Goal: Browse casually

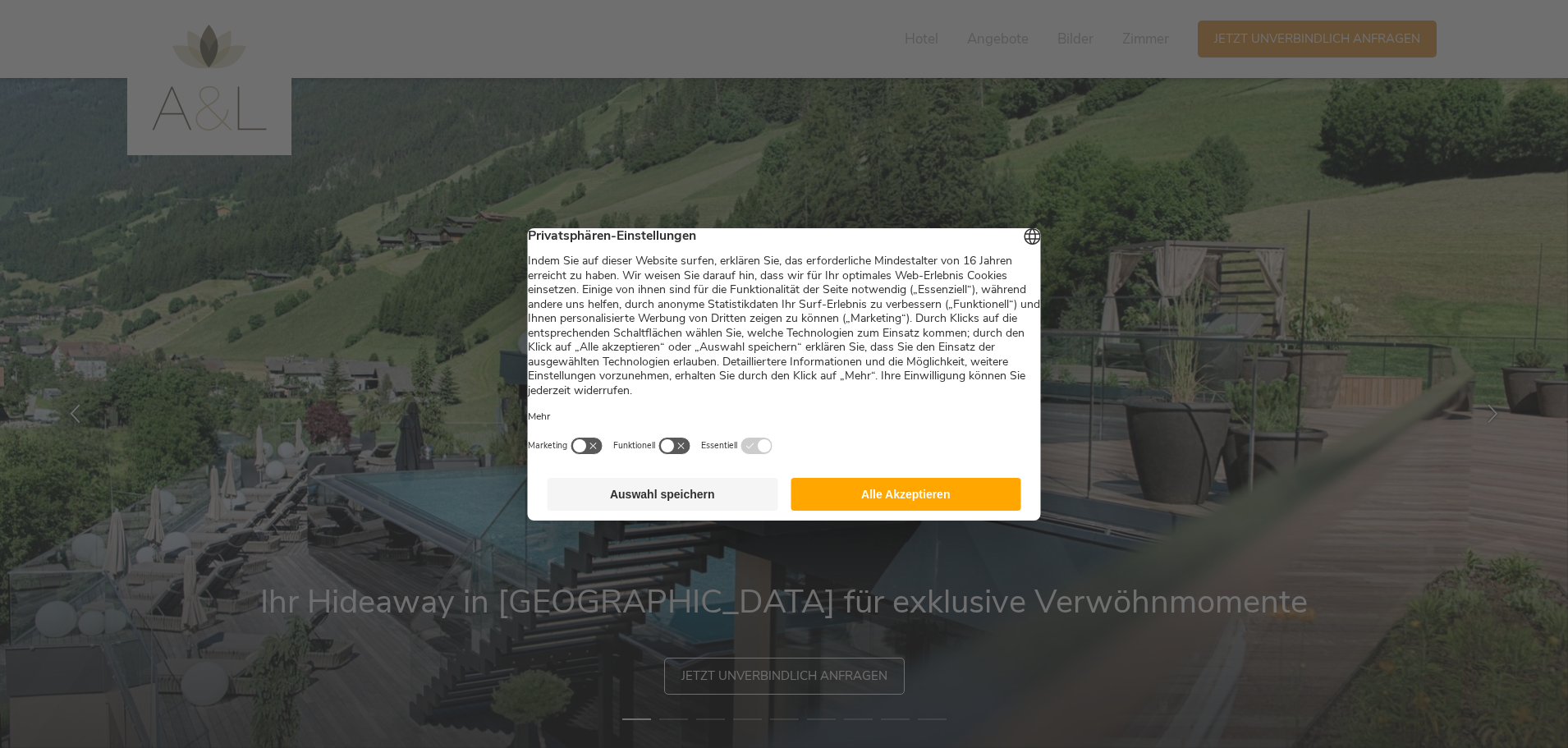
click at [888, 511] on button "Alle Akzeptieren" at bounding box center [906, 494] width 231 height 33
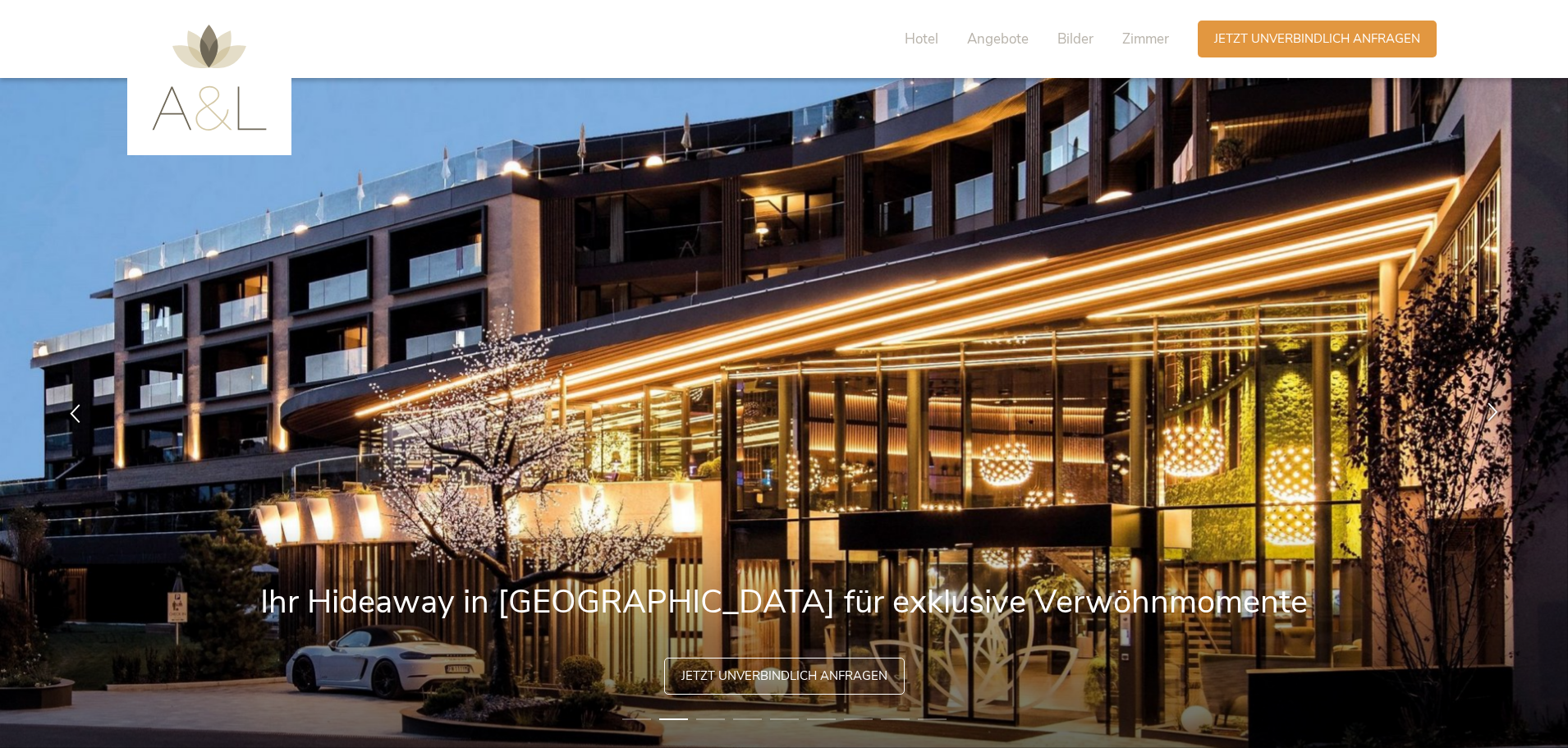
click at [1496, 401] on div at bounding box center [1493, 413] width 51 height 51
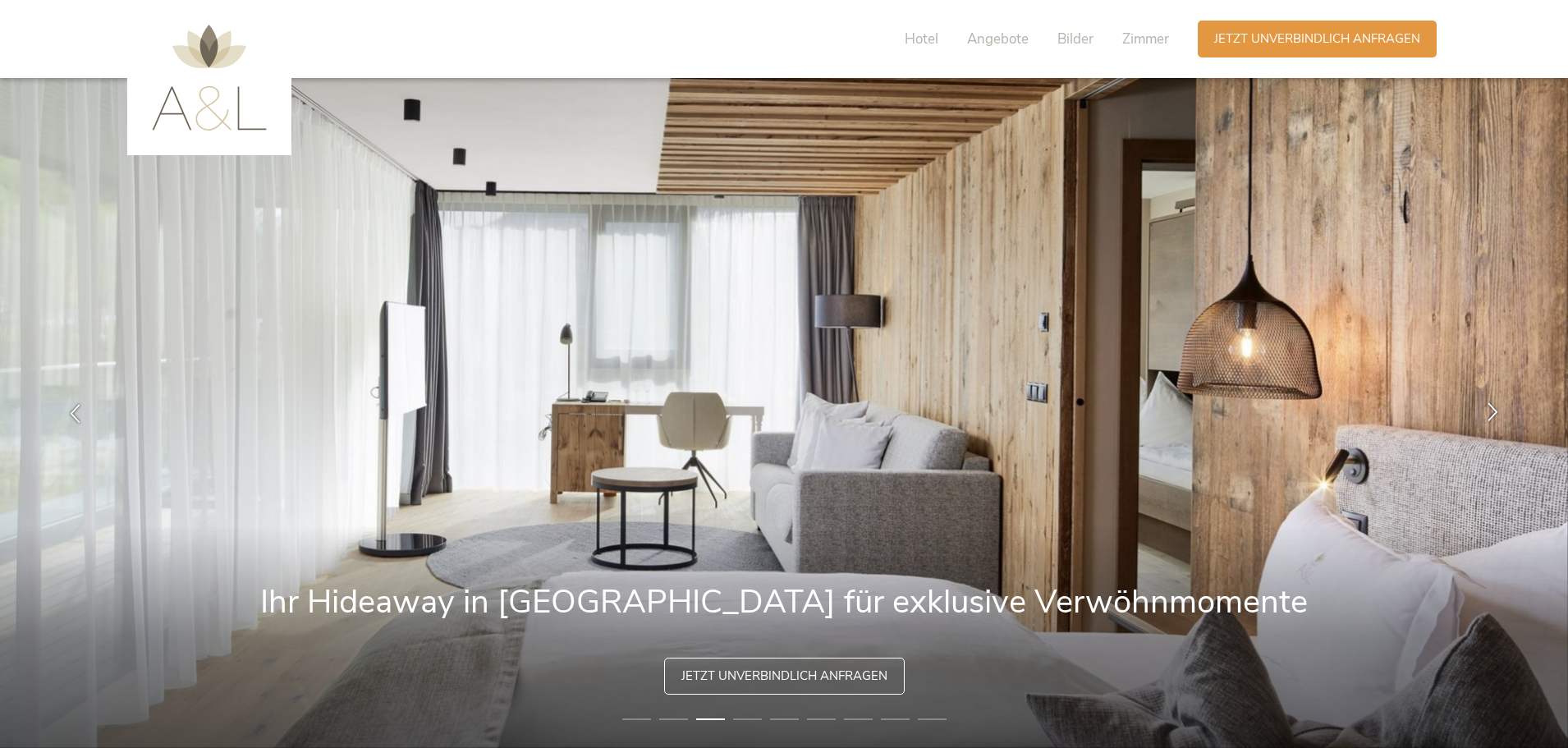
click at [1496, 401] on div at bounding box center [1493, 413] width 51 height 51
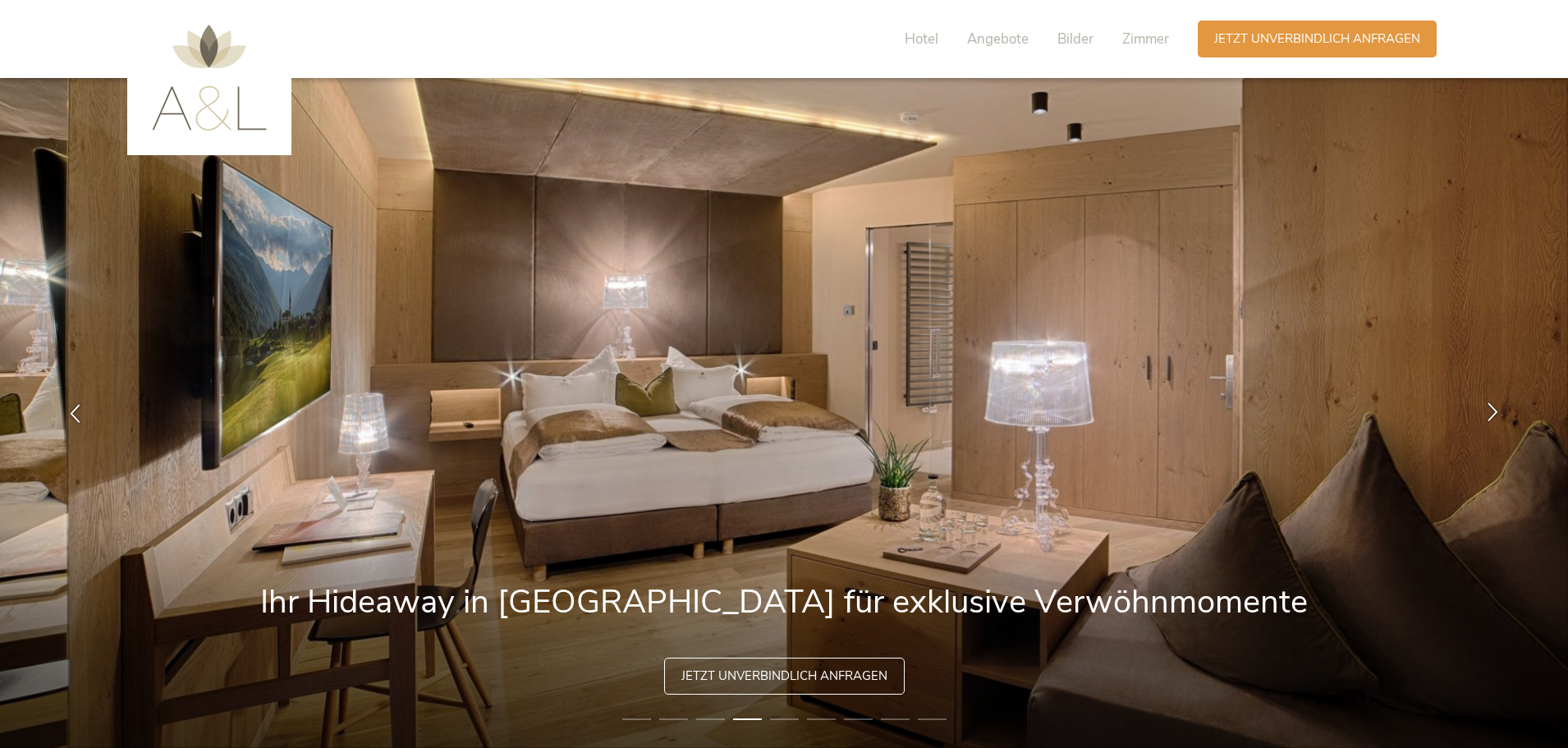
click at [1496, 401] on div at bounding box center [1493, 413] width 51 height 51
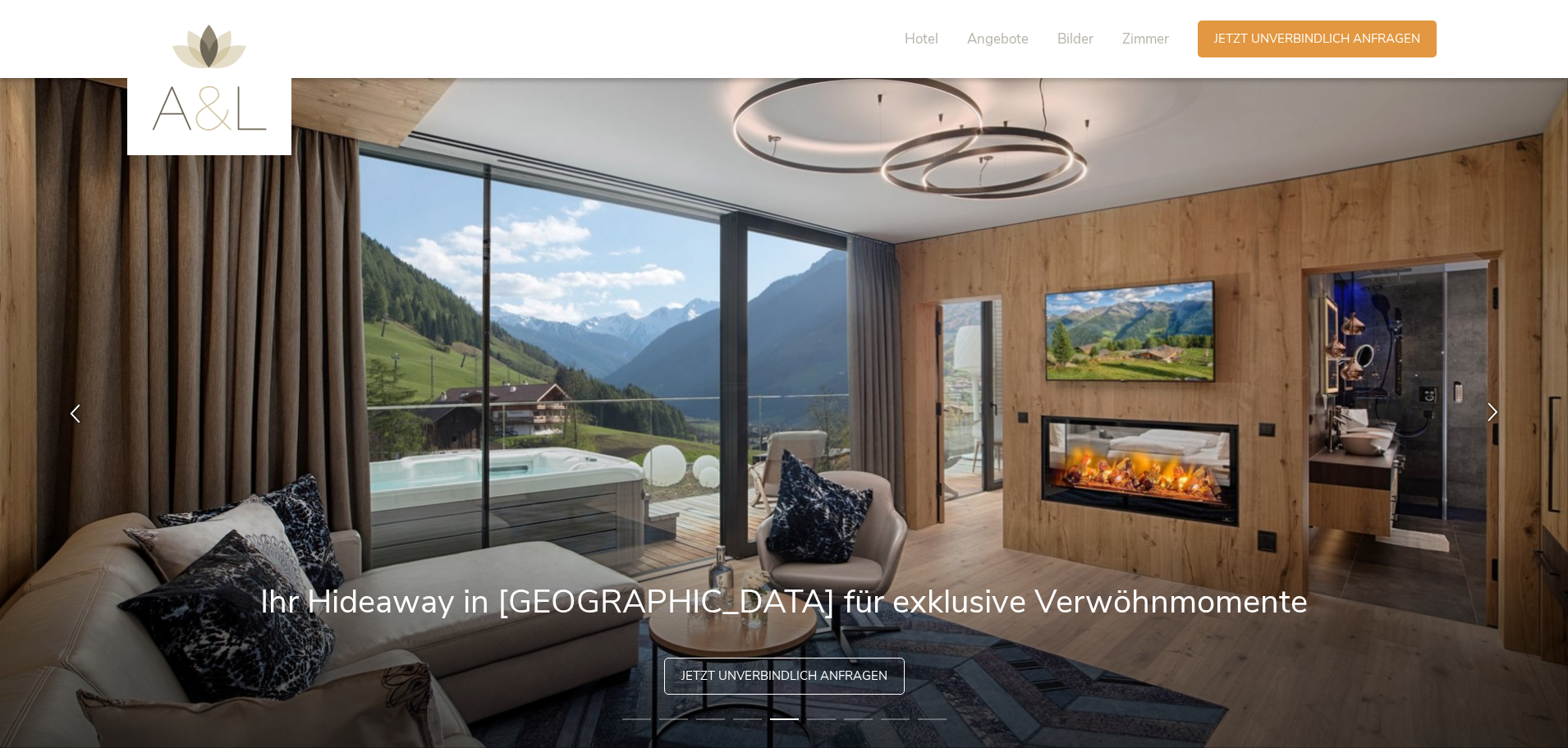
click at [1496, 401] on div at bounding box center [1493, 413] width 51 height 51
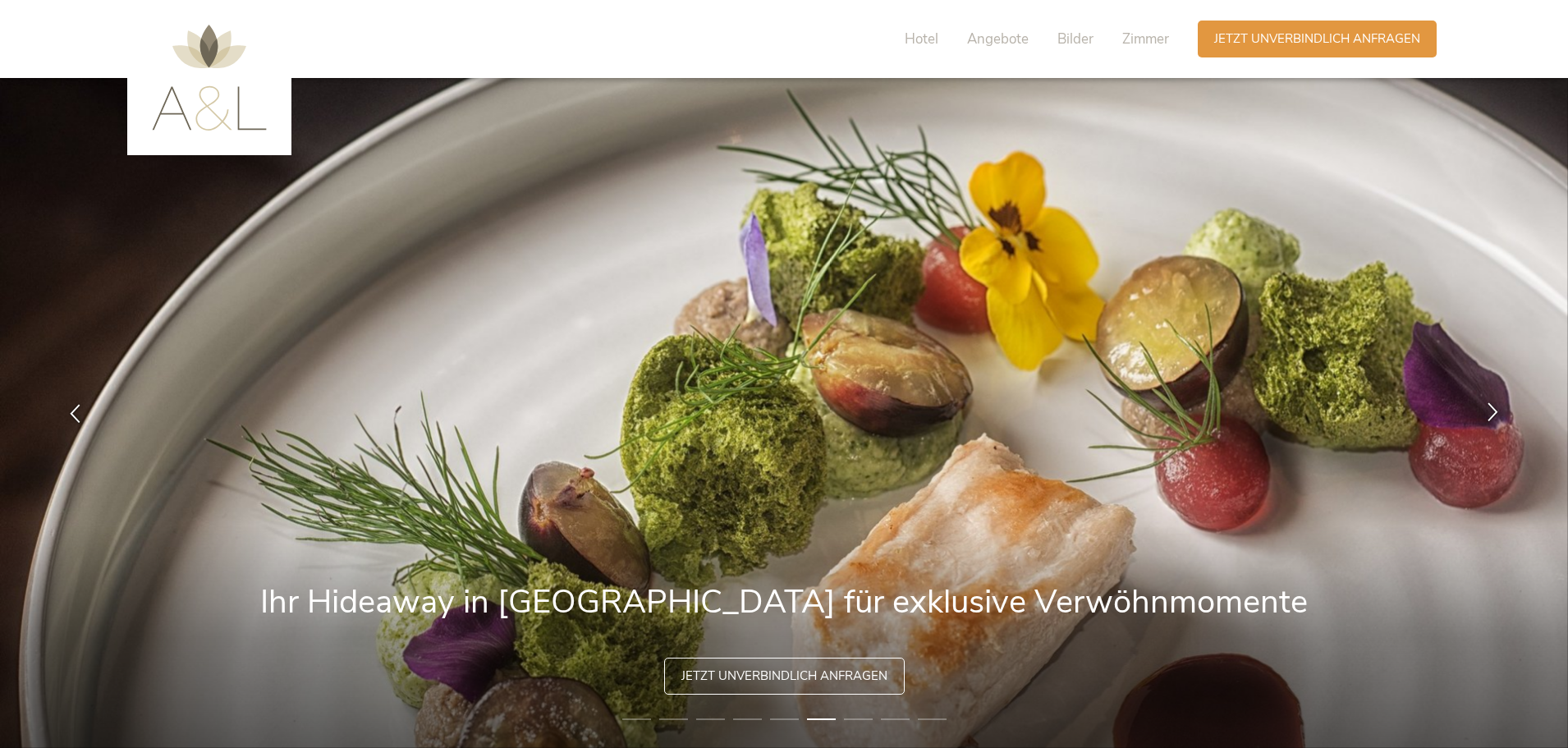
click at [1496, 401] on div at bounding box center [1493, 413] width 51 height 51
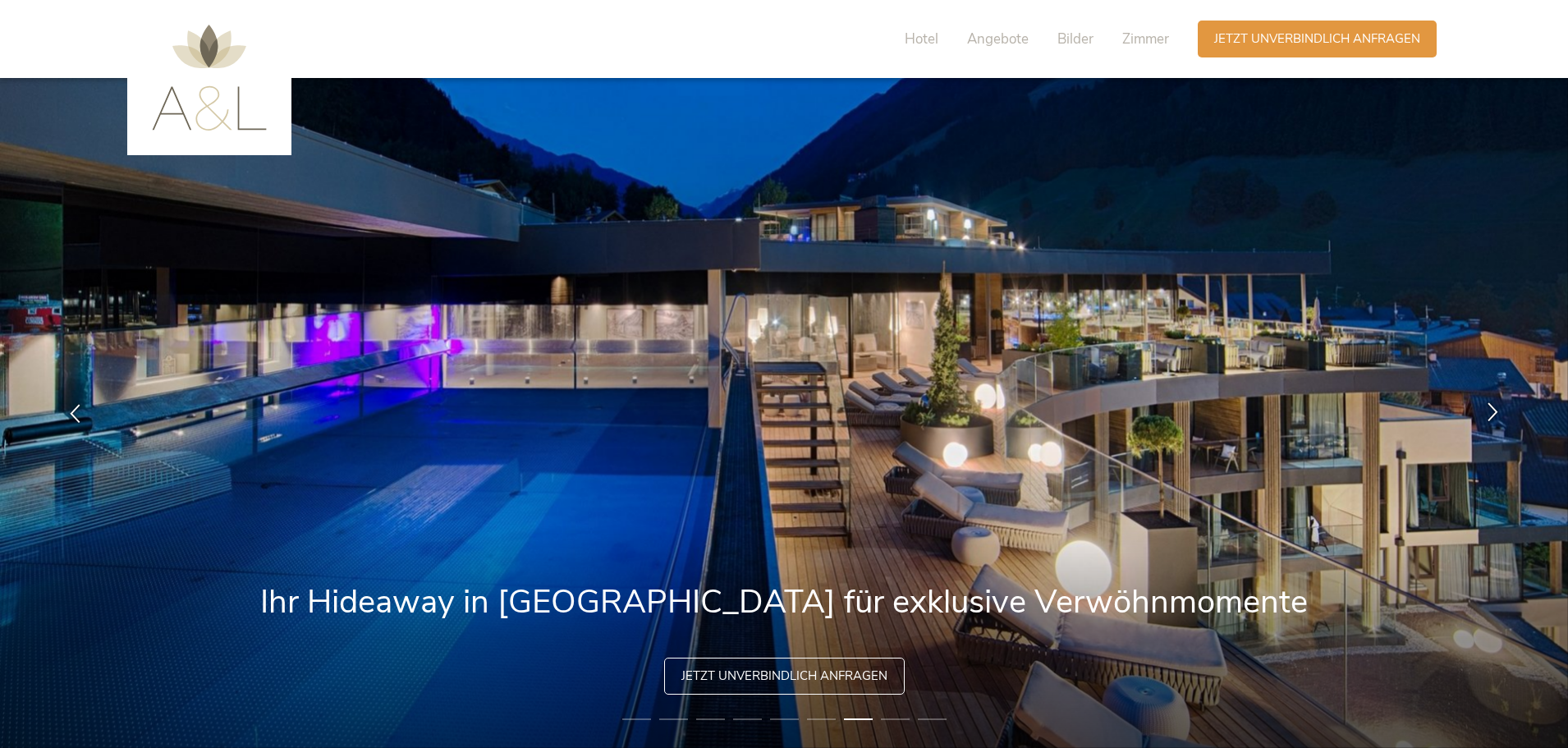
click at [1496, 408] on icon at bounding box center [1494, 412] width 19 height 19
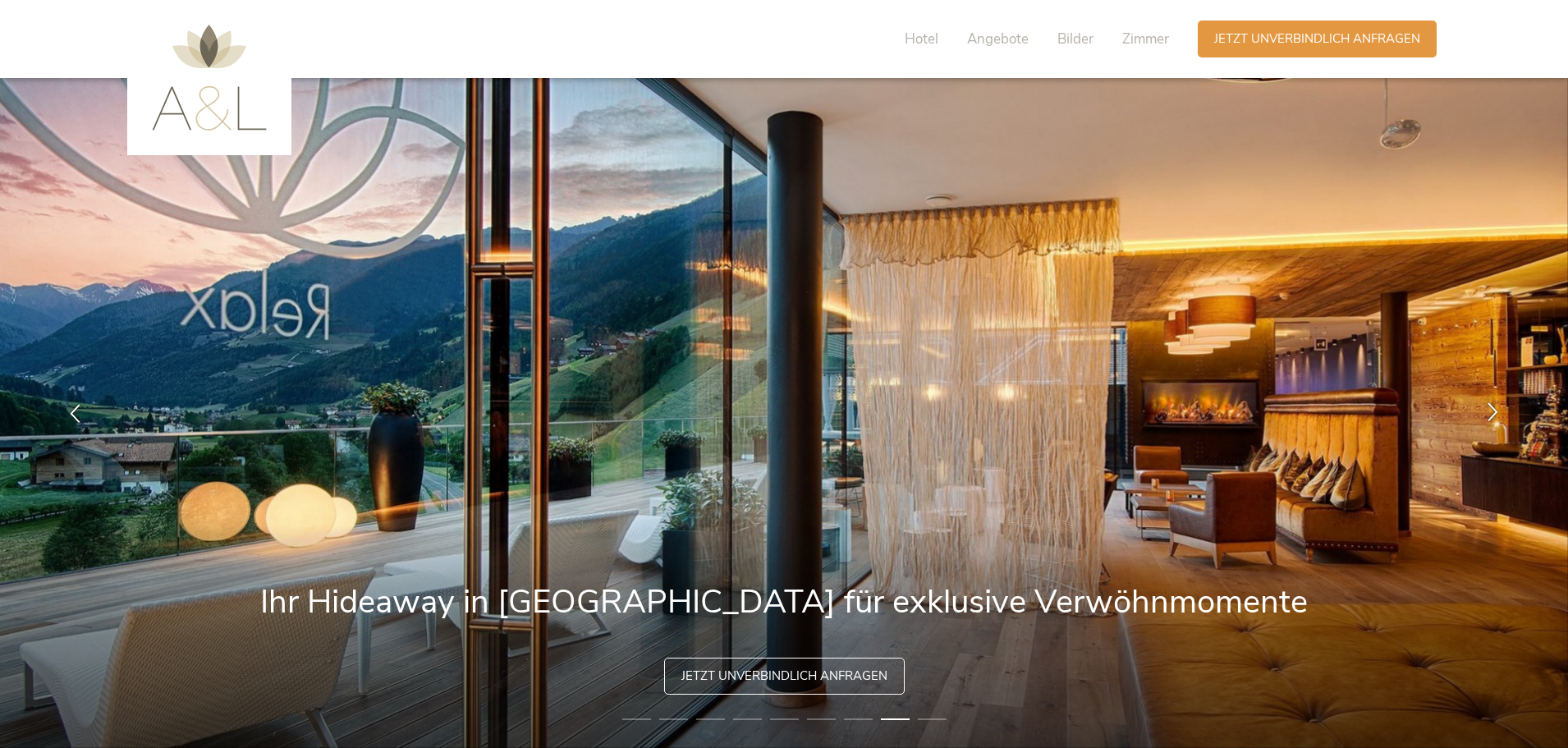
click at [1496, 408] on icon at bounding box center [1494, 412] width 19 height 19
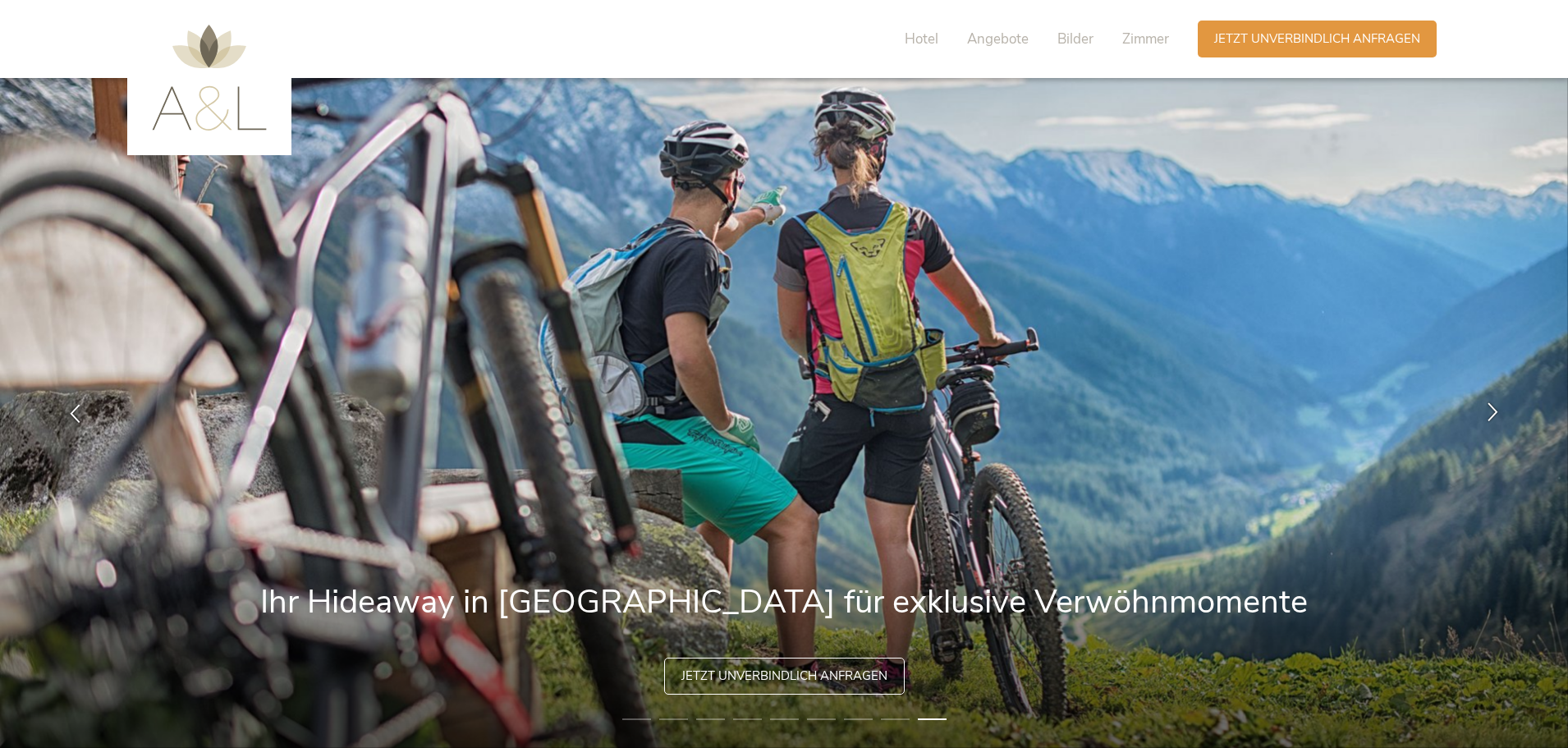
click at [1496, 408] on icon at bounding box center [1494, 412] width 19 height 19
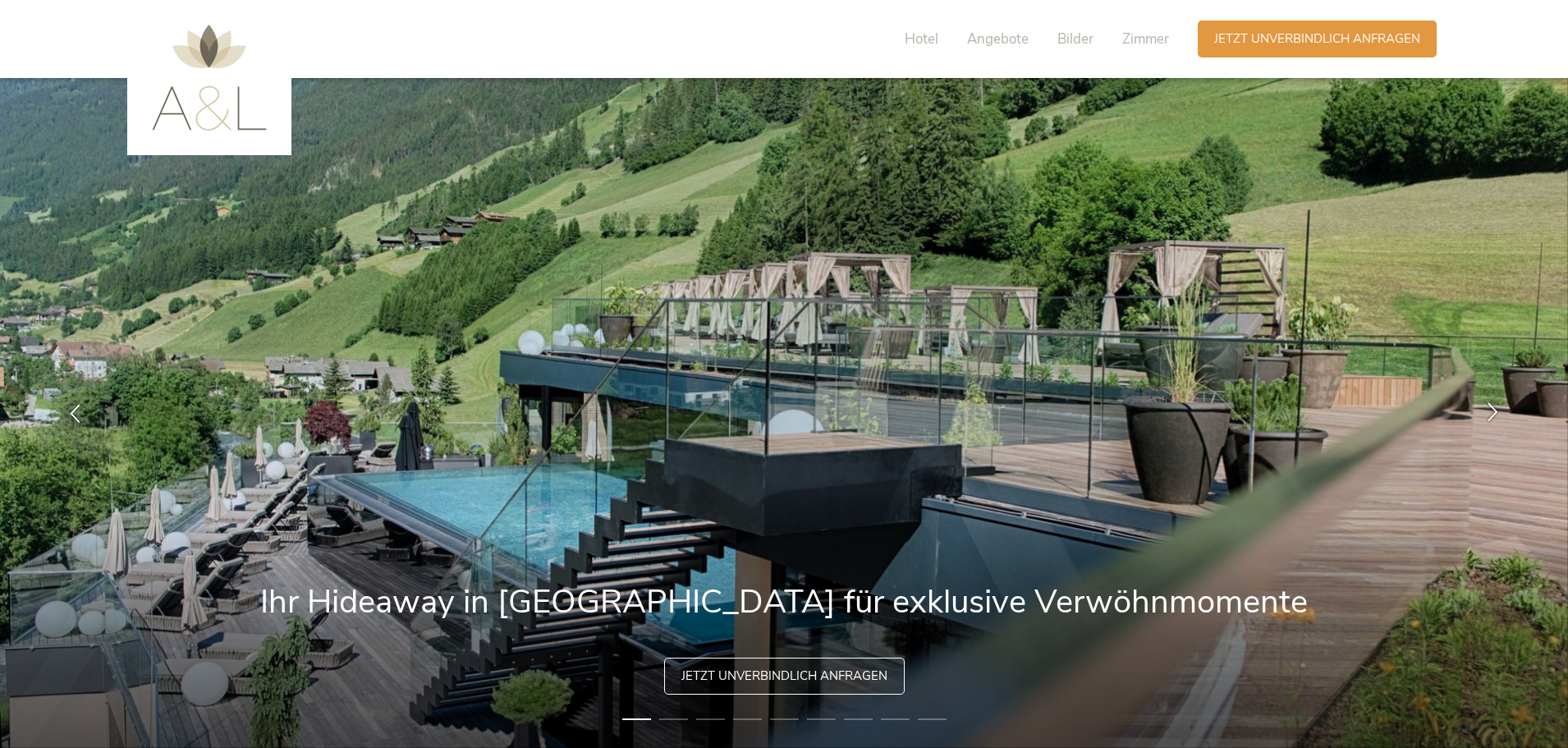
click at [1496, 408] on icon at bounding box center [1494, 412] width 19 height 19
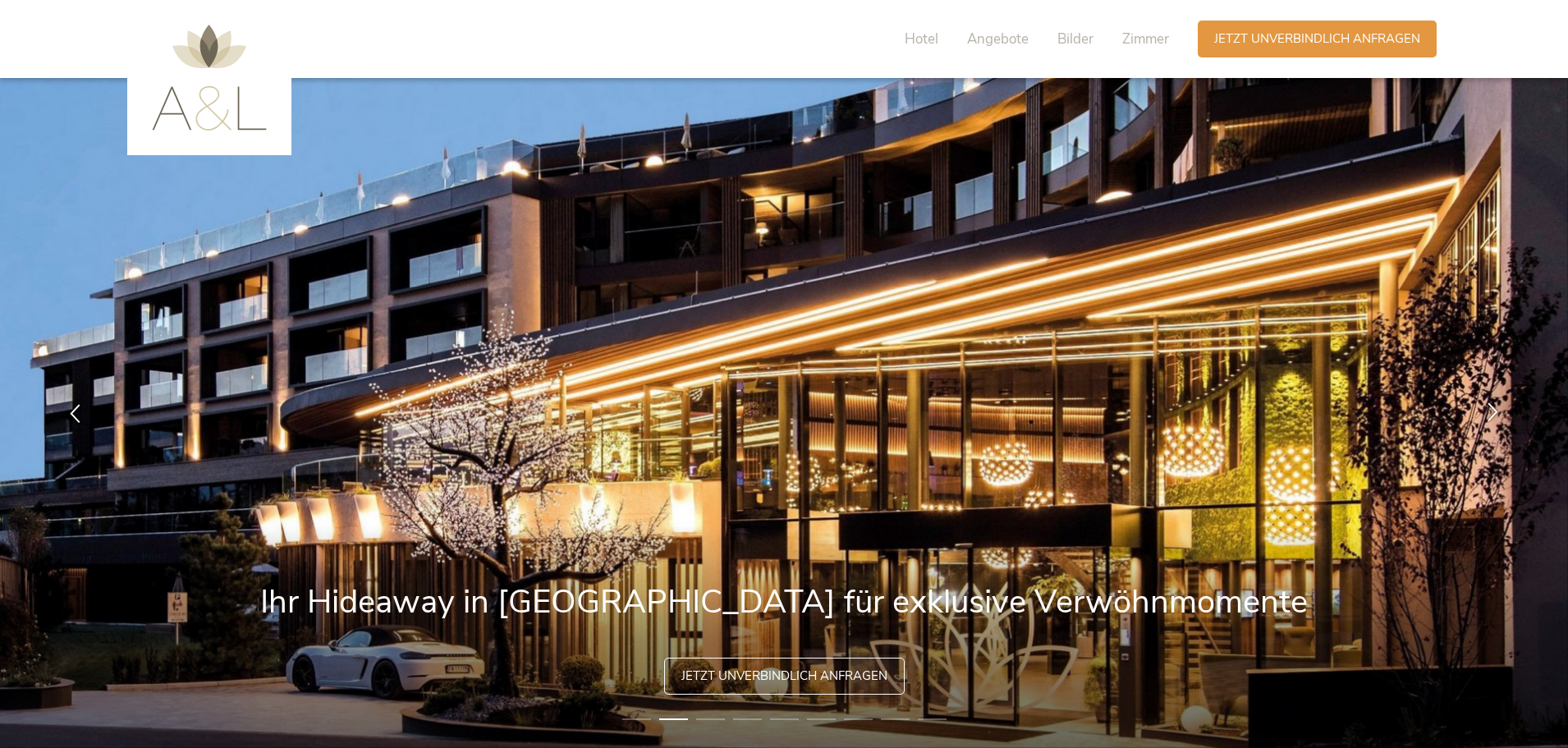
click at [1496, 408] on icon at bounding box center [1494, 412] width 19 height 19
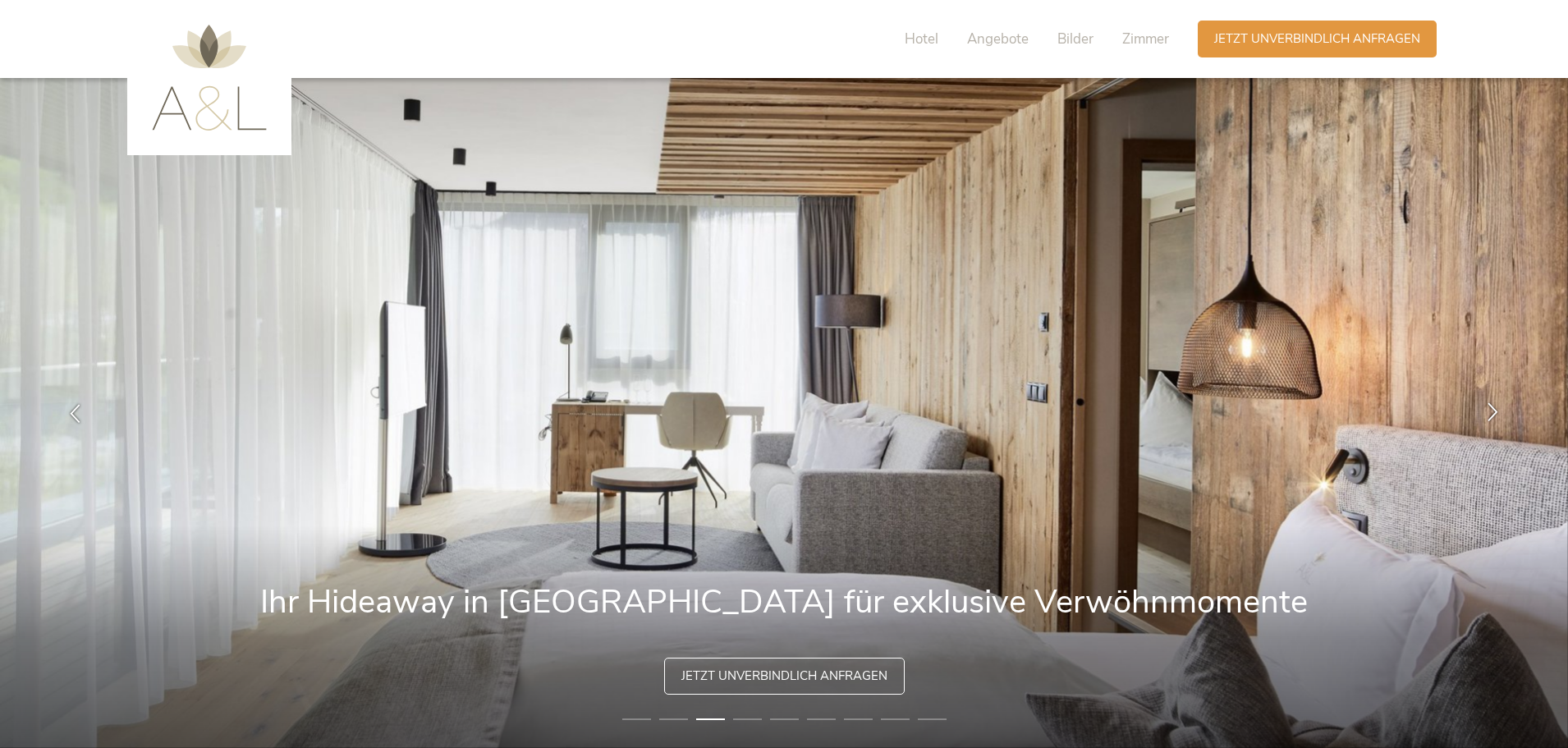
click at [1480, 414] on div at bounding box center [1493, 413] width 51 height 51
